Goal: Task Accomplishment & Management: Use online tool/utility

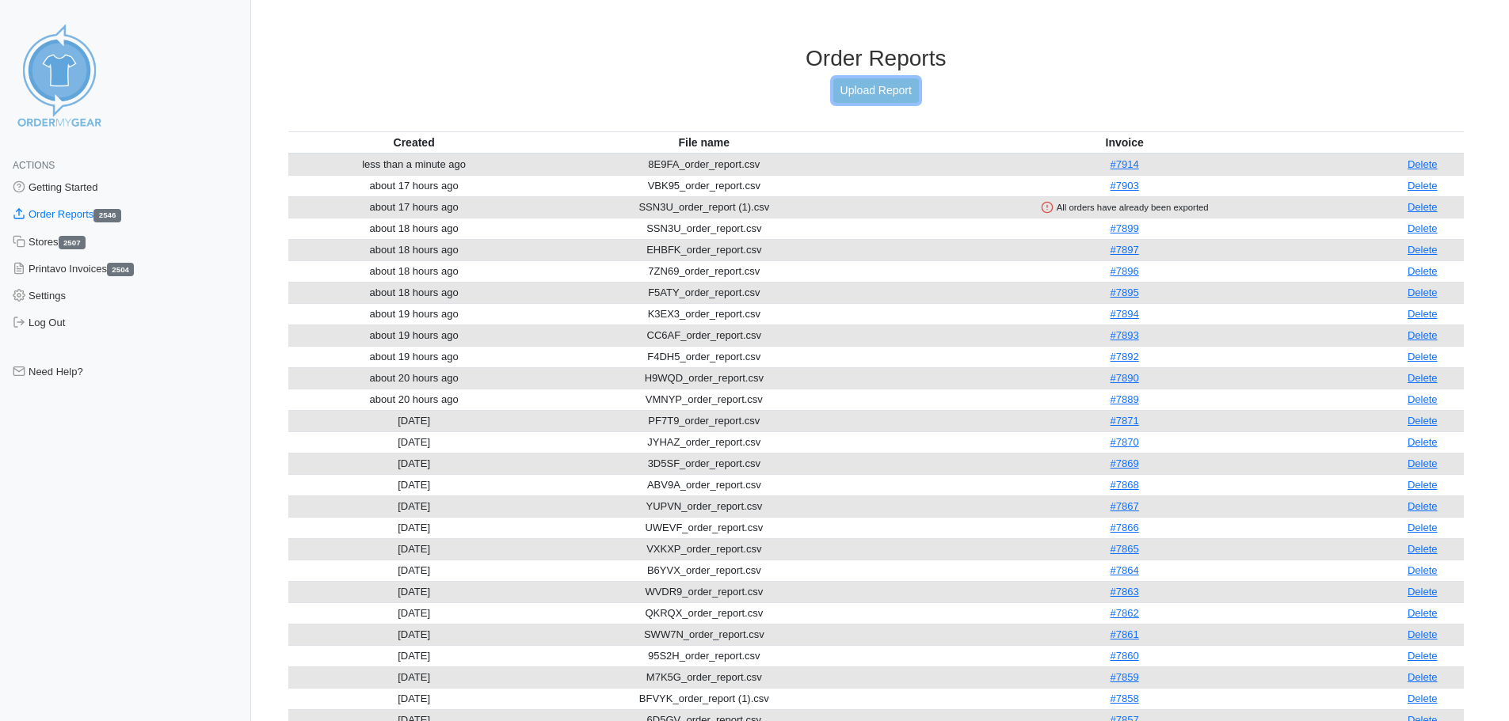
drag, startPoint x: 0, startPoint y: 0, endPoint x: 889, endPoint y: 90, distance: 893.2
click at [889, 90] on link "Upload Report" at bounding box center [876, 90] width 86 height 25
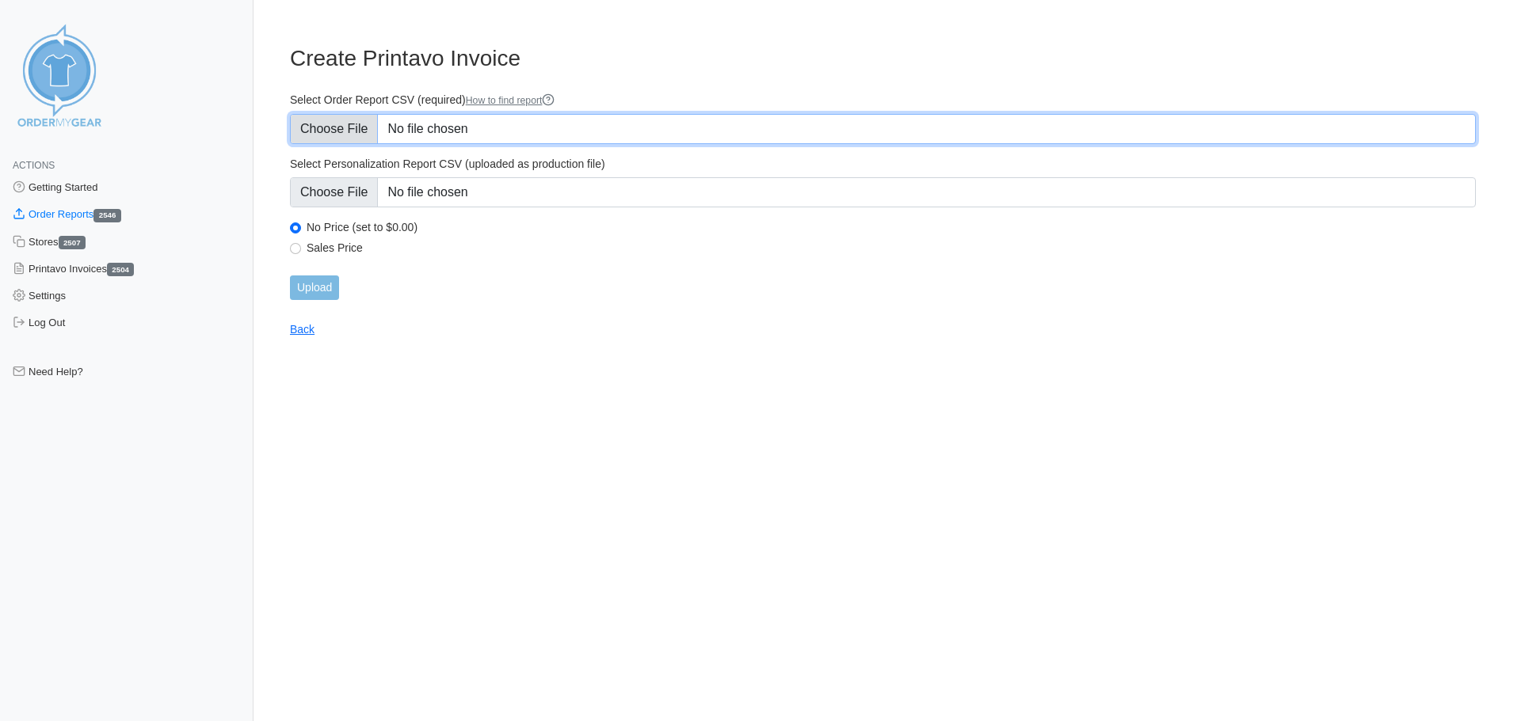
click at [339, 129] on input "Select Order Report CSV (required) How to find report" at bounding box center [883, 129] width 1186 height 30
type input "C:\fakepath\RADEN_order_report.csv"
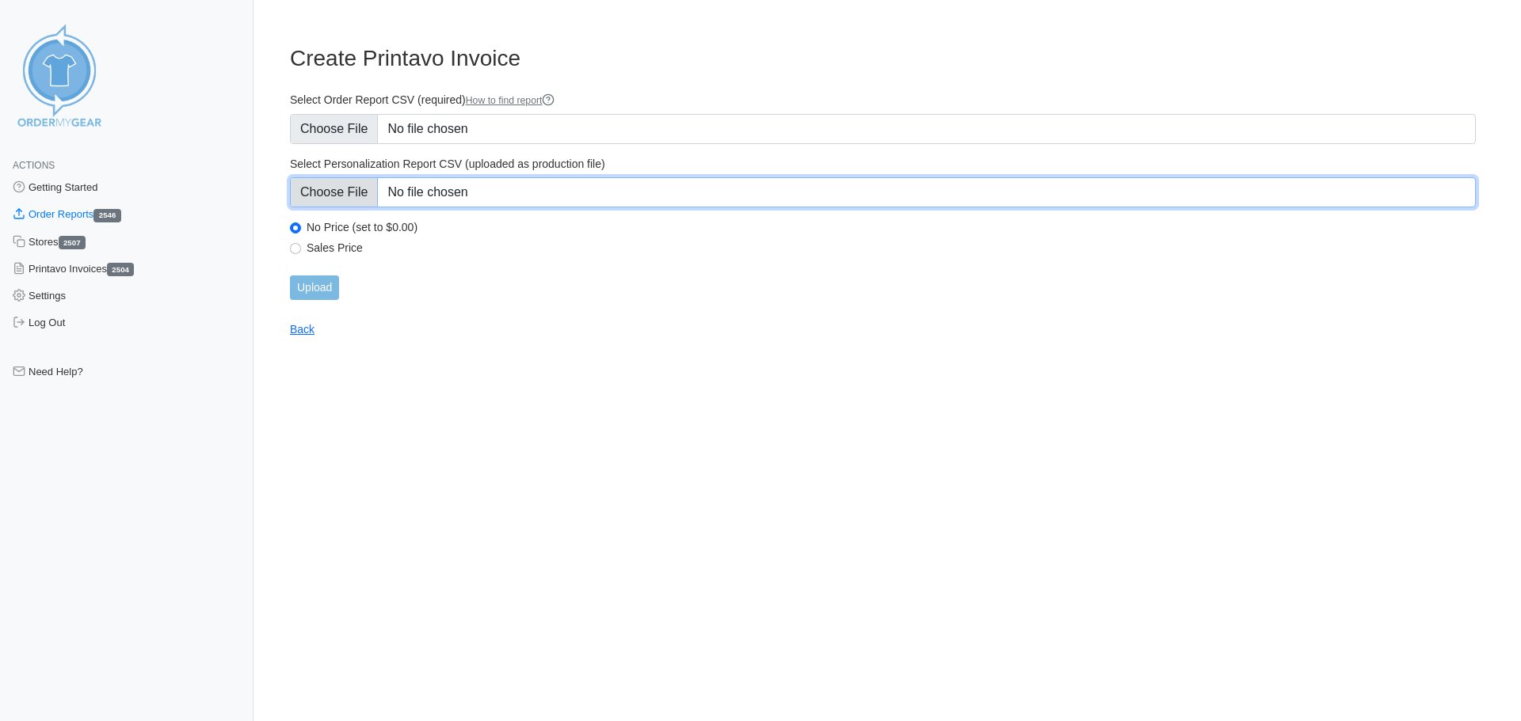
click at [336, 198] on input "Select Personalization Report CSV (uploaded as production file)" at bounding box center [883, 192] width 1186 height 30
type input "C:\fakepath\RADEN_personalization_report.csv"
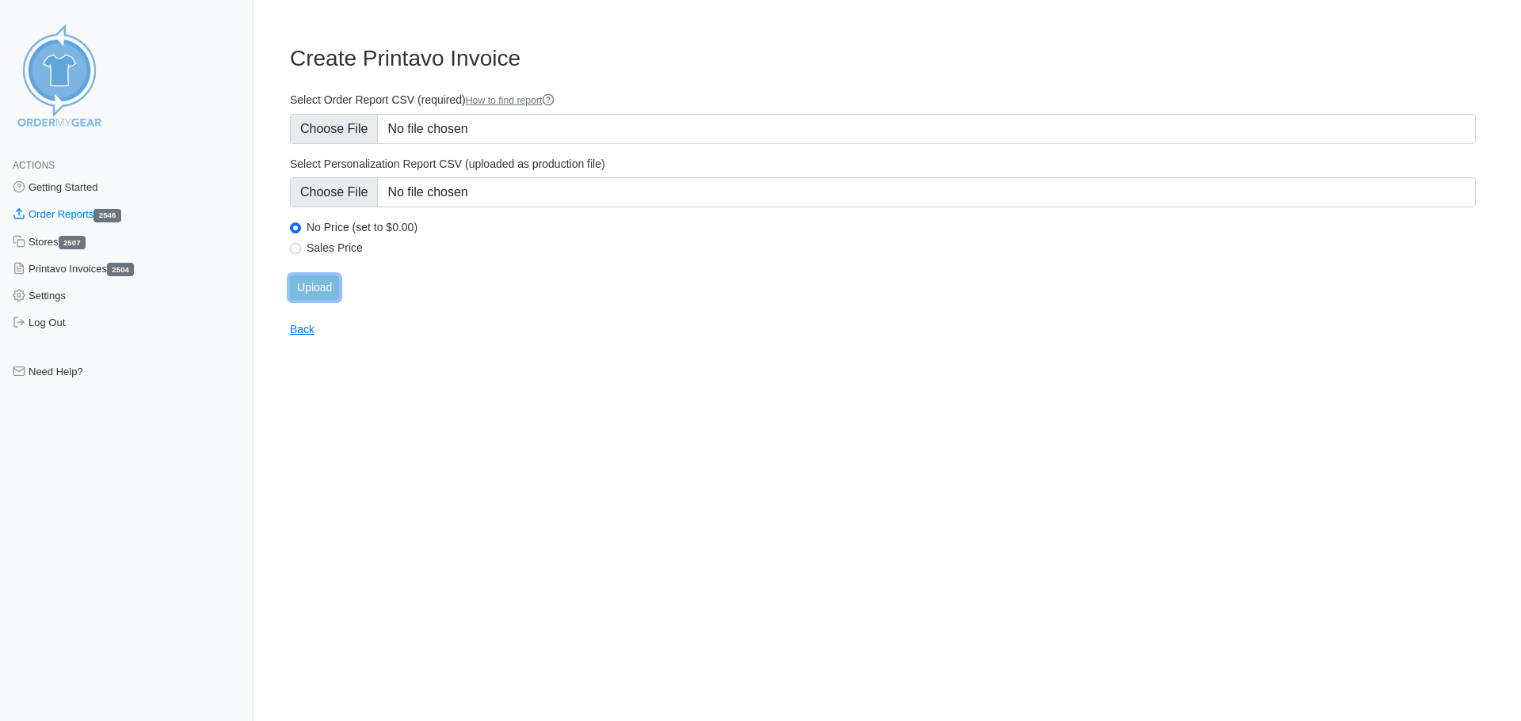
click at [325, 294] on input "Upload" at bounding box center [314, 288] width 49 height 25
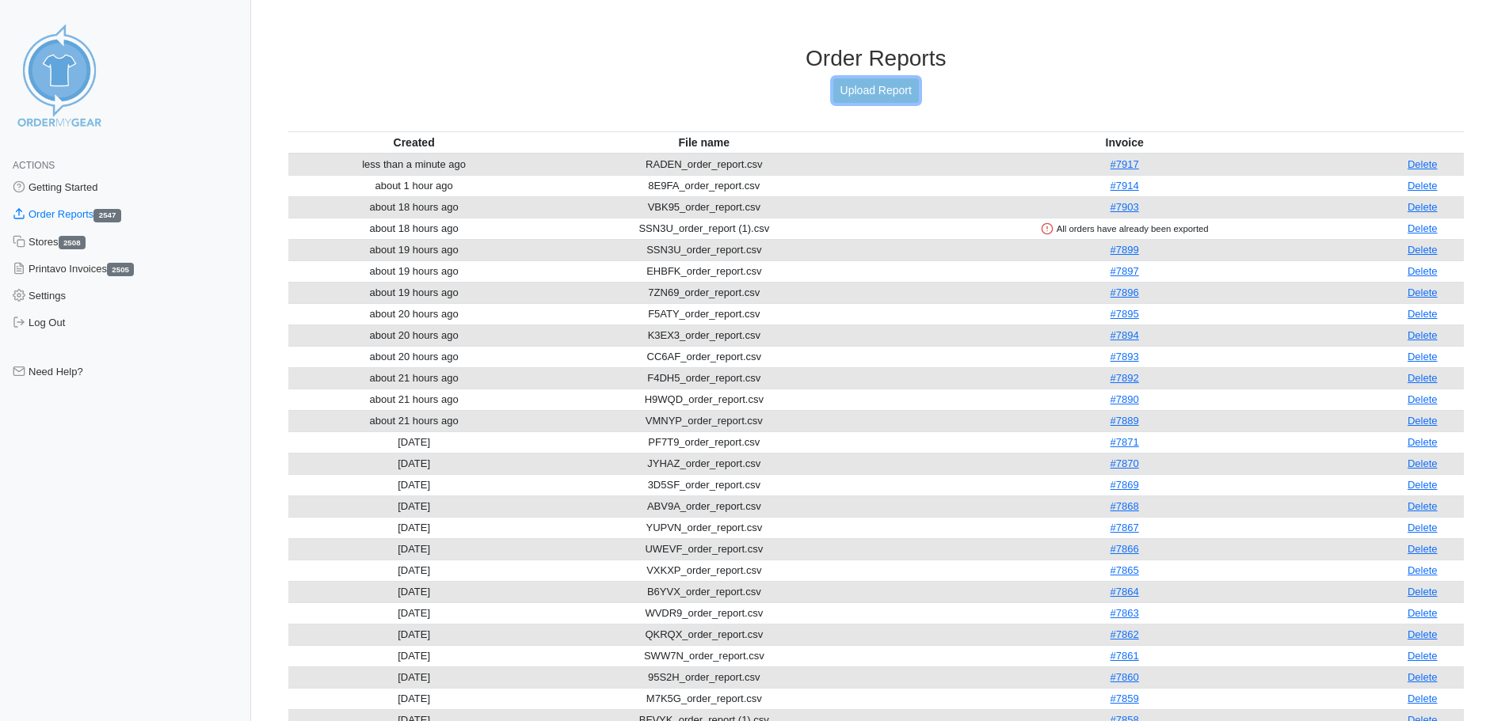
click at [862, 92] on link "Upload Report" at bounding box center [876, 90] width 86 height 25
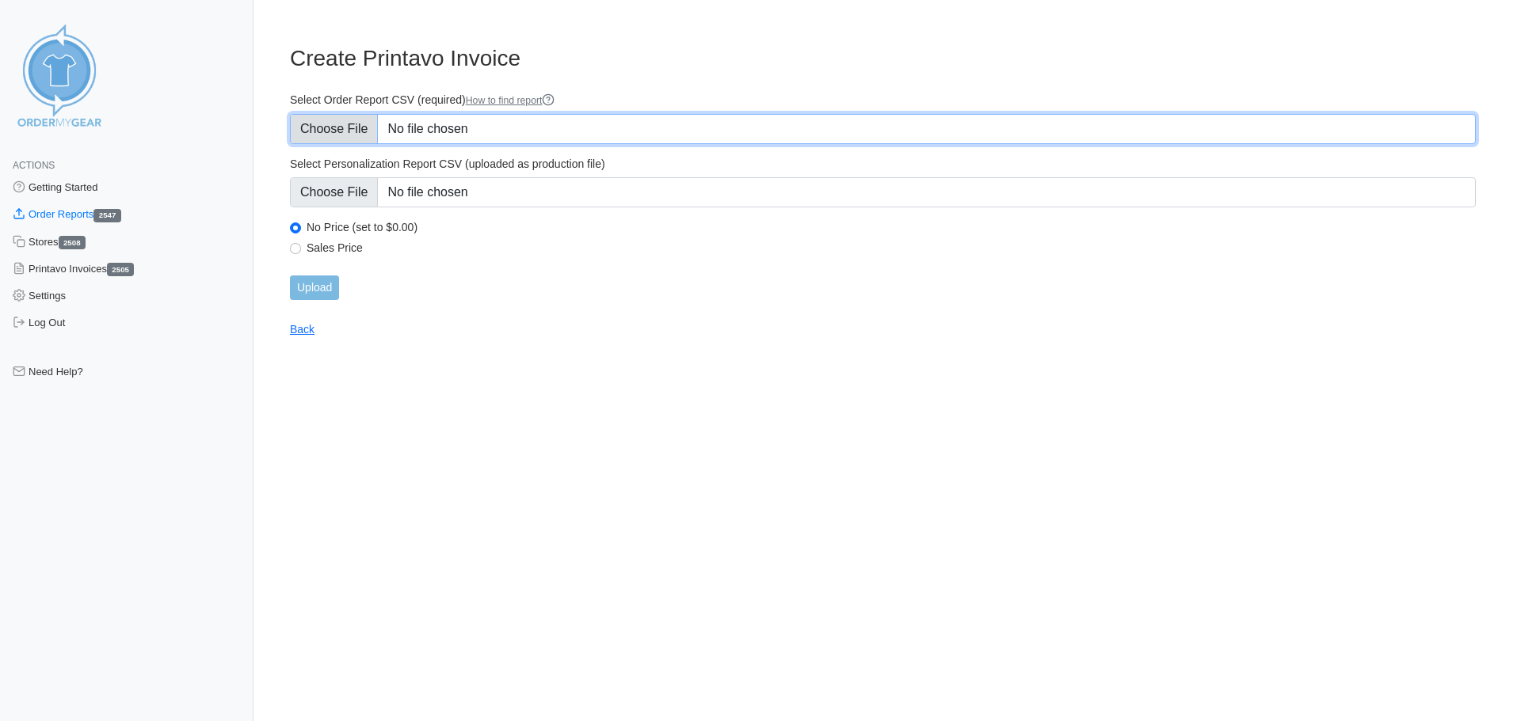
click at [328, 131] on input "Select Order Report CSV (required) How to find report" at bounding box center [883, 129] width 1186 height 30
type input "C:\fakepath\73PTB_order_report.csv"
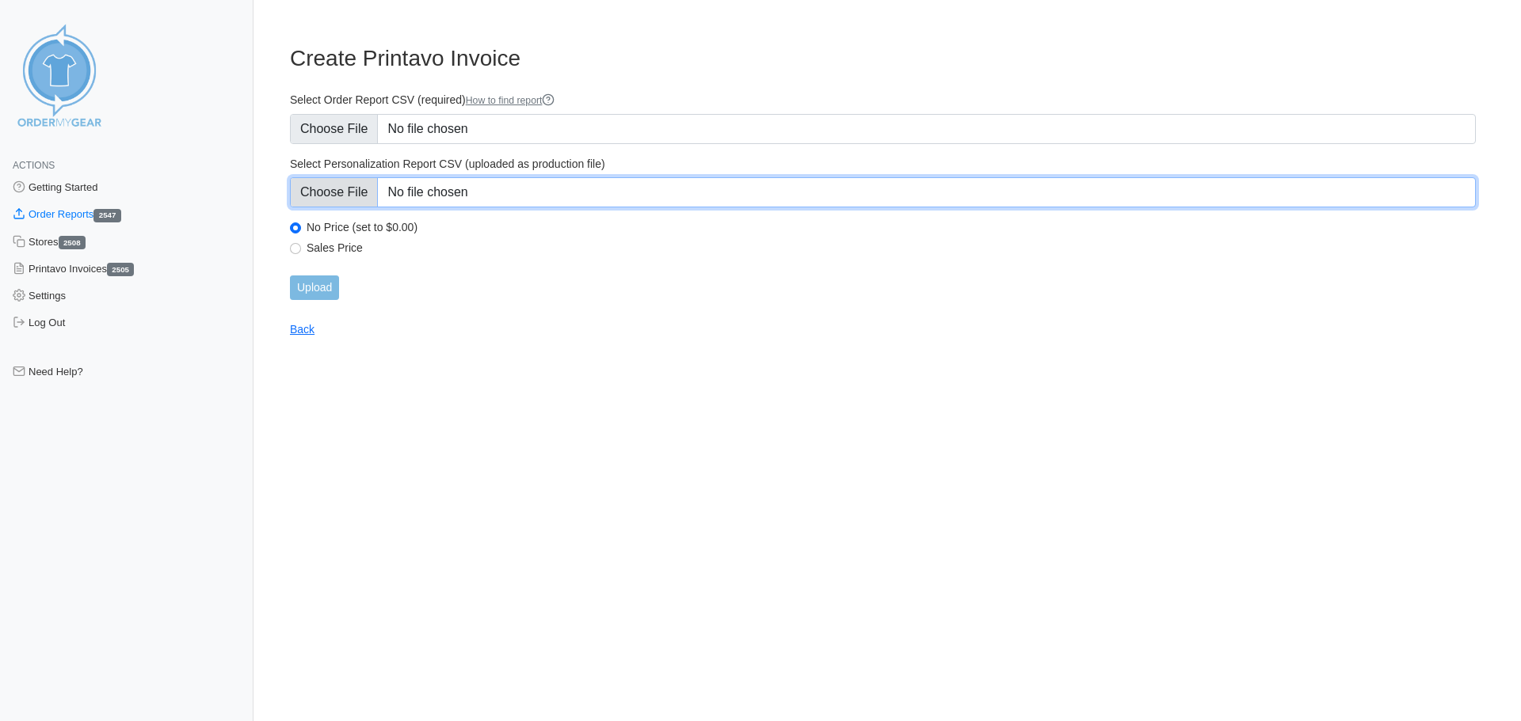
click at [348, 187] on input "Select Personalization Report CSV (uploaded as production file)" at bounding box center [883, 192] width 1186 height 30
type input "C:\fakepath\73PTB_personalization_report.csv"
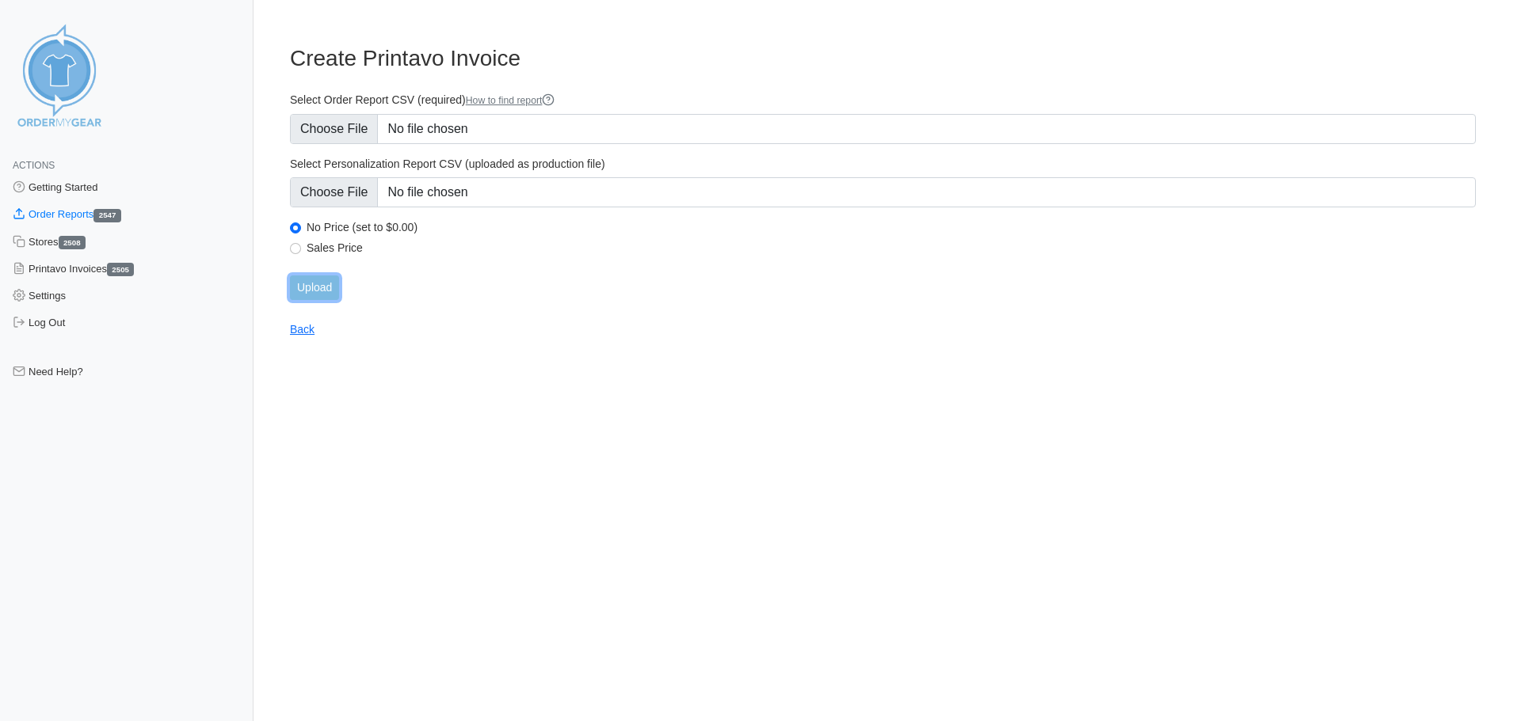
click at [322, 295] on input "Upload" at bounding box center [314, 288] width 49 height 25
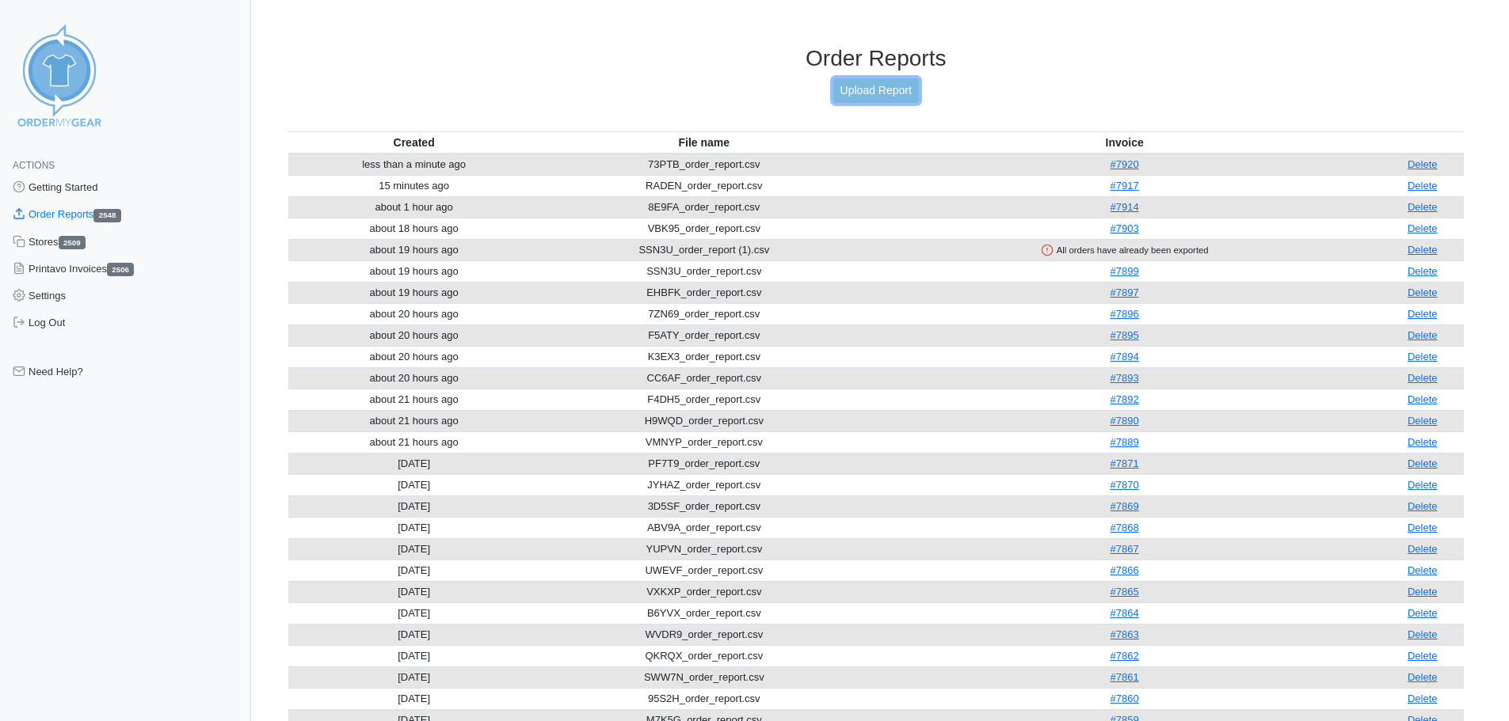
click at [846, 97] on link "Upload Report" at bounding box center [876, 90] width 86 height 25
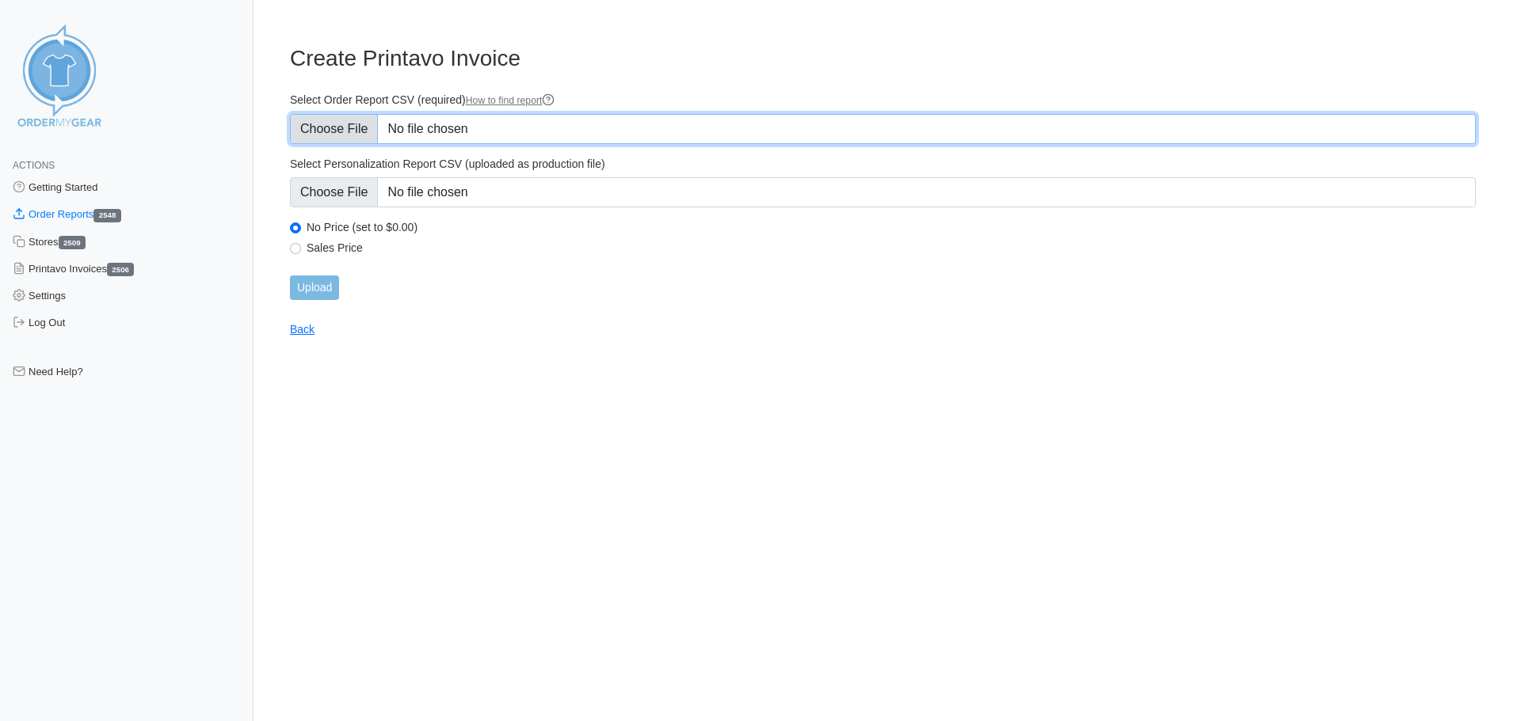
click at [333, 131] on input "Select Order Report CSV (required) How to find report" at bounding box center [883, 129] width 1186 height 30
type input "C:\fakepath\ZAVNZ_order_report.csv"
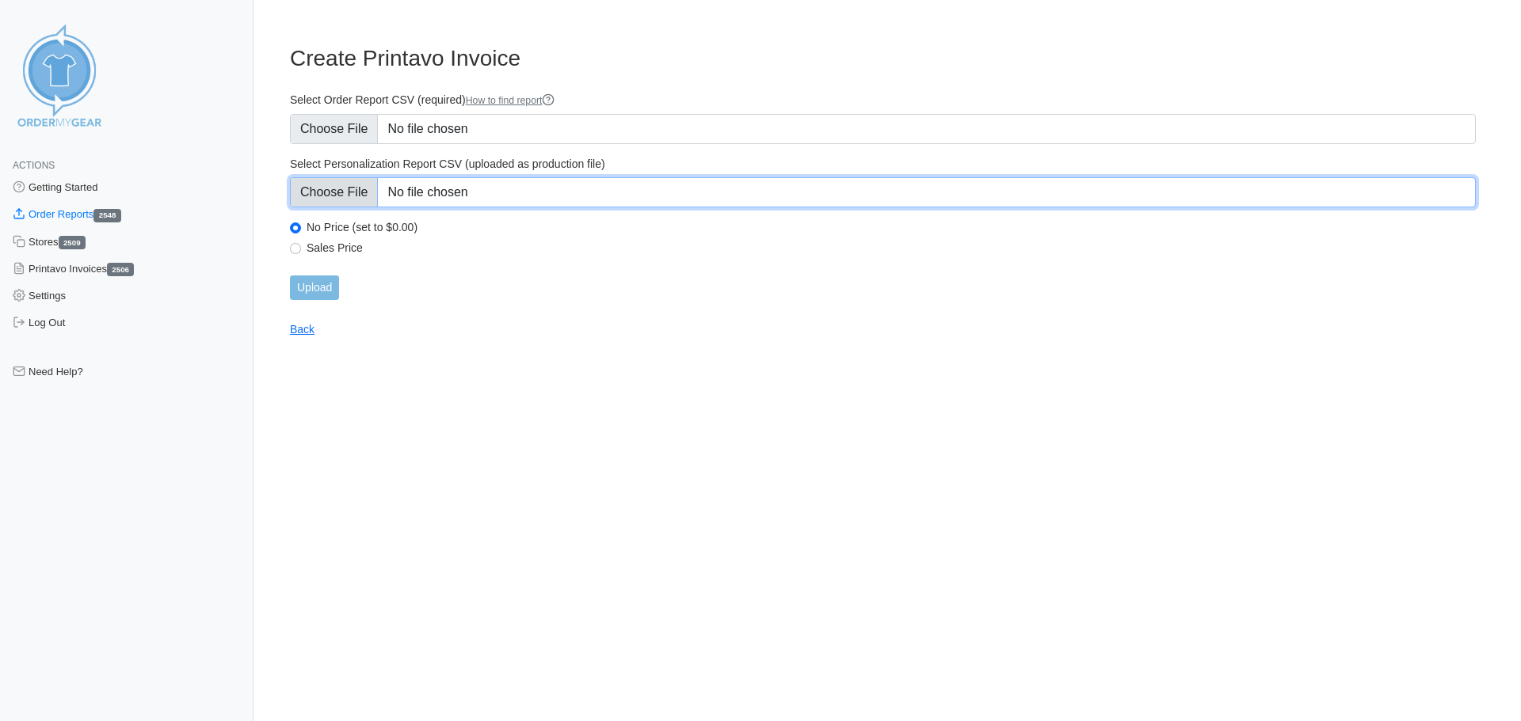
click at [370, 201] on input "Select Personalization Report CSV (uploaded as production file)" at bounding box center [883, 192] width 1186 height 30
type input "C:\fakepath\ZAVNZ_personalization_report.csv"
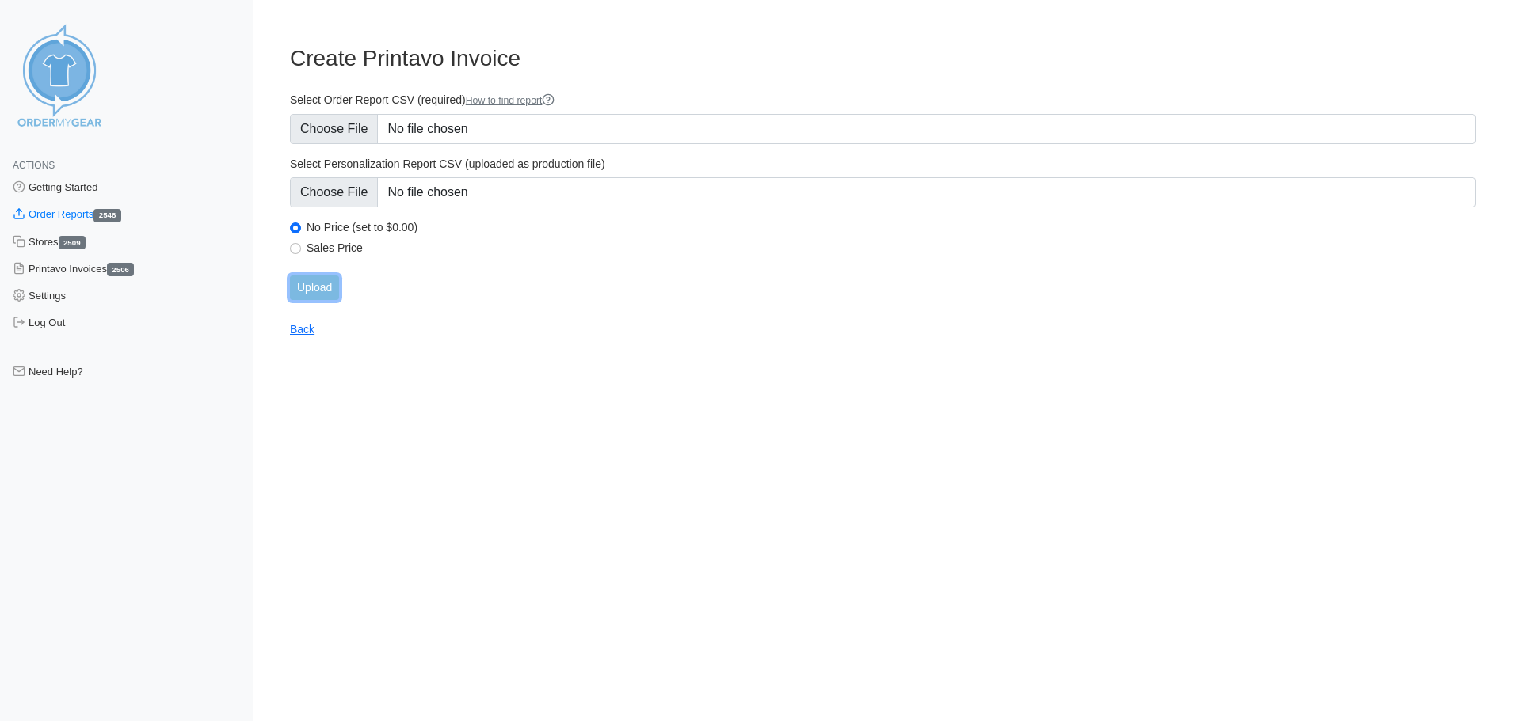
click at [330, 287] on input "Upload" at bounding box center [314, 288] width 49 height 25
